Goal: Transaction & Acquisition: Subscribe to service/newsletter

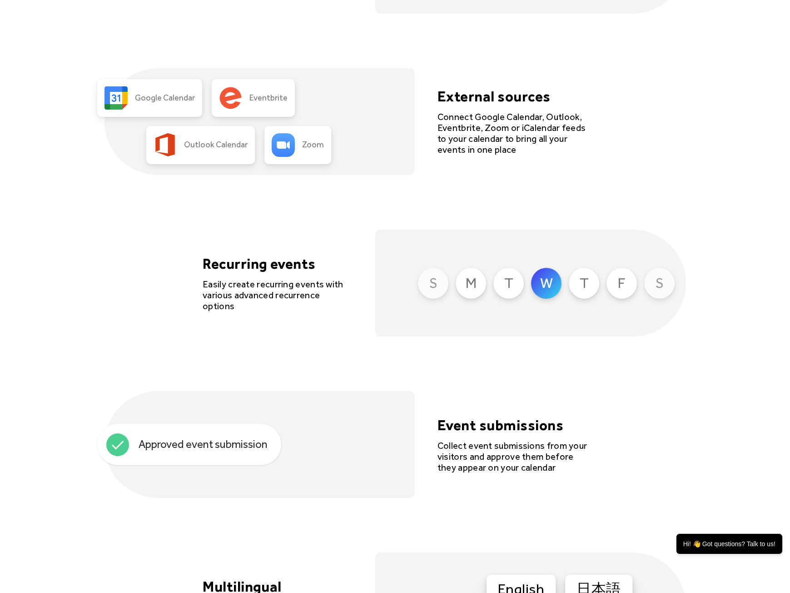
scroll to position [2888, 0]
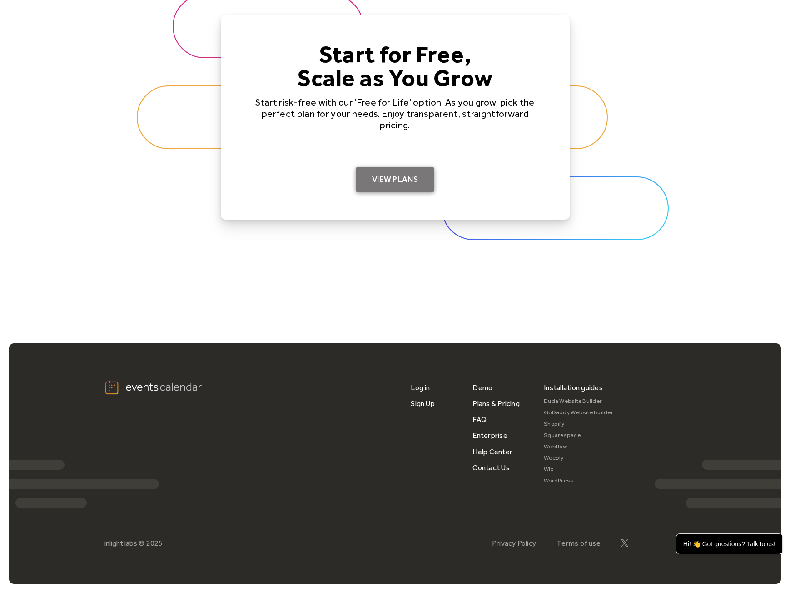
click at [428, 184] on link "View Plans" at bounding box center [395, 179] width 79 height 25
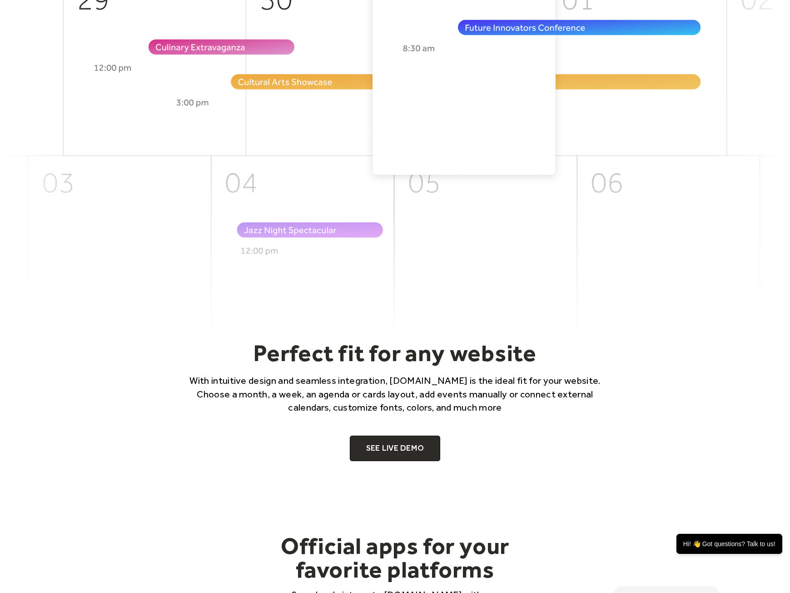
scroll to position [0, 0]
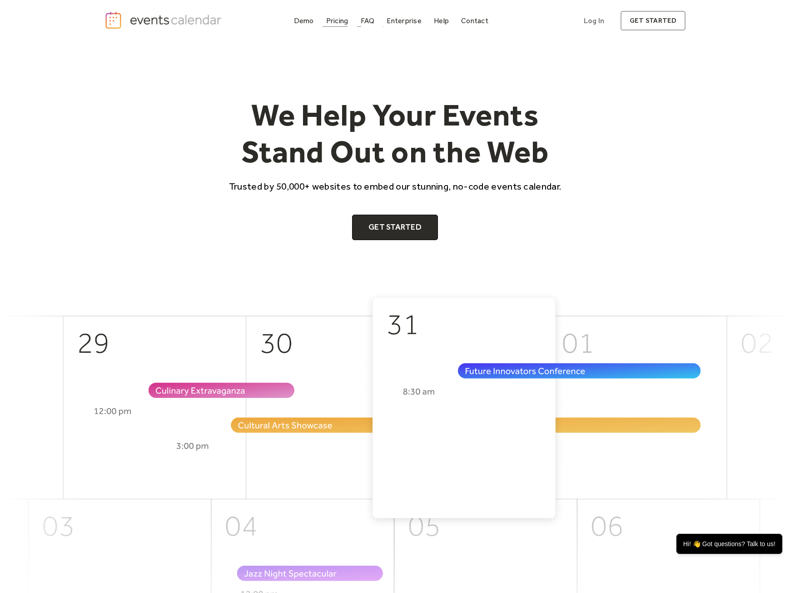
click at [339, 23] on div "Pricing" at bounding box center [337, 20] width 22 height 5
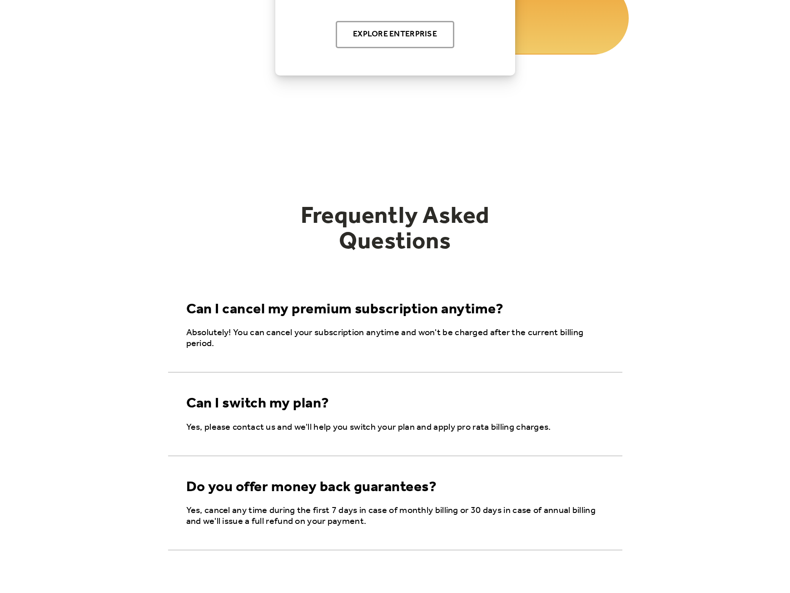
scroll to position [670, 0]
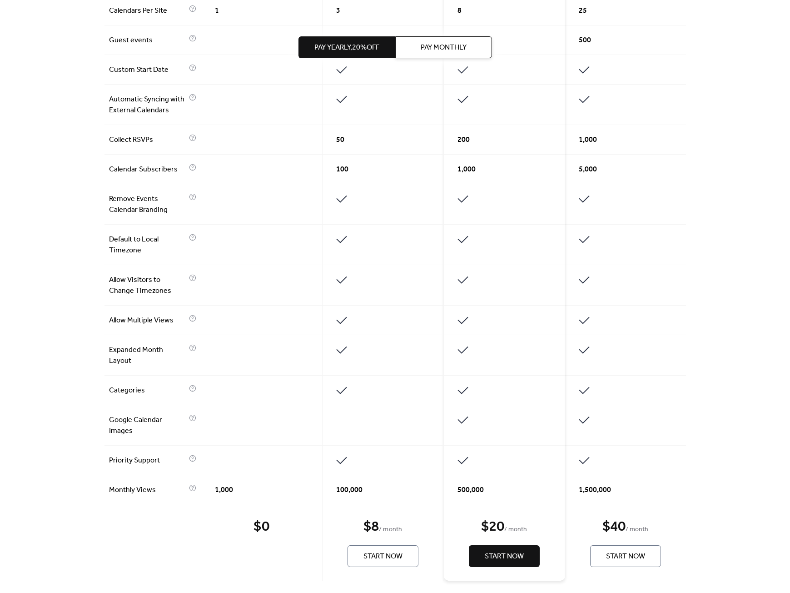
scroll to position [409, 0]
